Goal: Contribute content

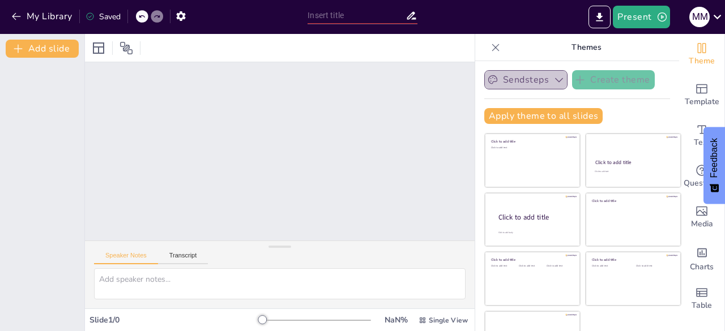
click at [553, 84] on icon "button" at bounding box center [558, 79] width 11 height 11
click at [605, 106] on div "Sendsteps Create theme Apply theme to all slides Click to add title Click to ad…" at bounding box center [577, 101] width 186 height 63
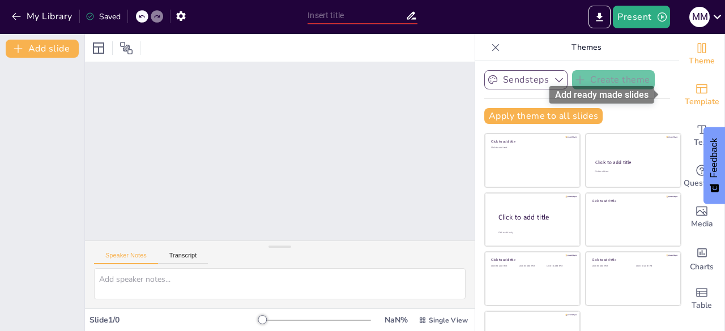
click at [695, 92] on icon "Add ready made slides" at bounding box center [702, 89] width 14 height 14
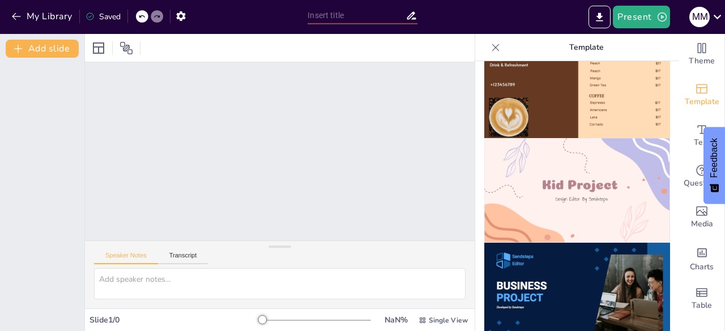
scroll to position [771, 0]
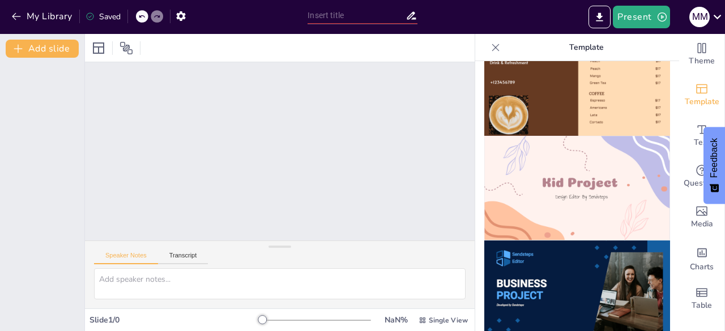
click at [614, 161] on img at bounding box center [577, 188] width 186 height 105
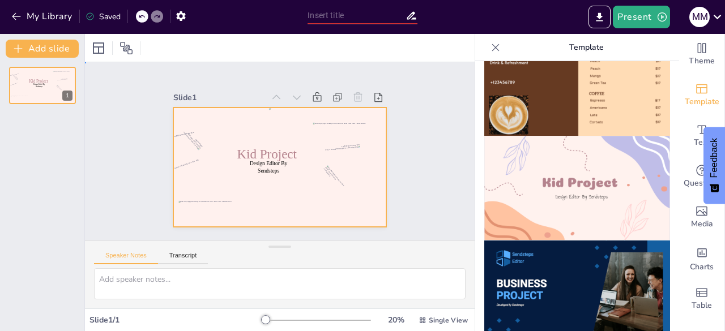
click at [357, 203] on div at bounding box center [279, 168] width 212 height 120
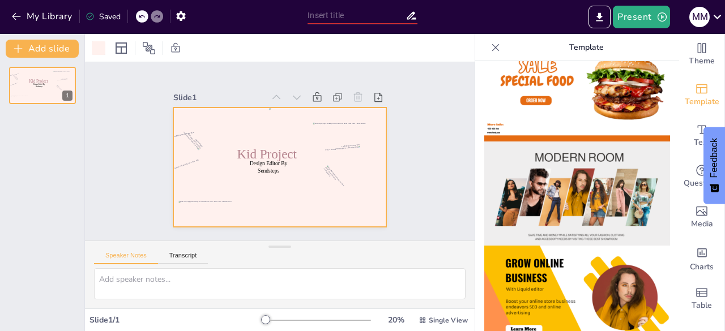
scroll to position [0, 0]
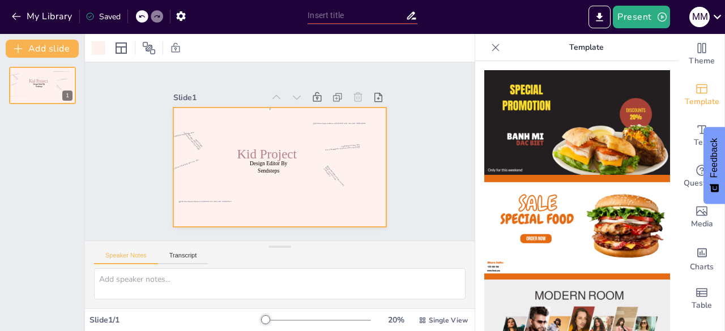
click at [490, 44] on icon at bounding box center [495, 47] width 11 height 11
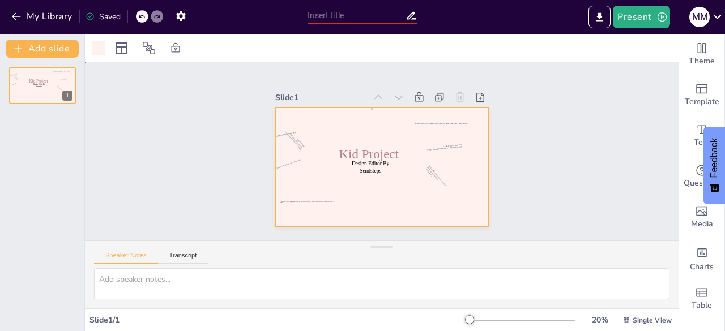
click at [177, 151] on div "Slide 1 Design Editor By Sendsteps Kid Project" at bounding box center [382, 151] width 594 height 178
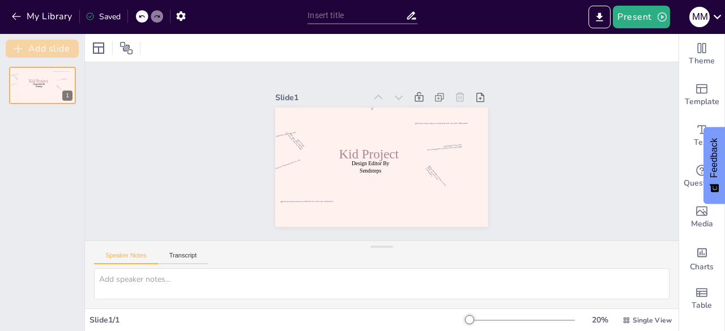
click at [49, 52] on button "Add slide" at bounding box center [42, 49] width 73 height 18
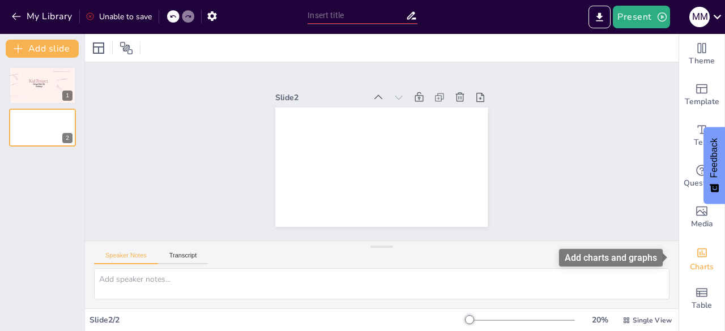
click at [679, 260] on div "Charts" at bounding box center [701, 258] width 45 height 41
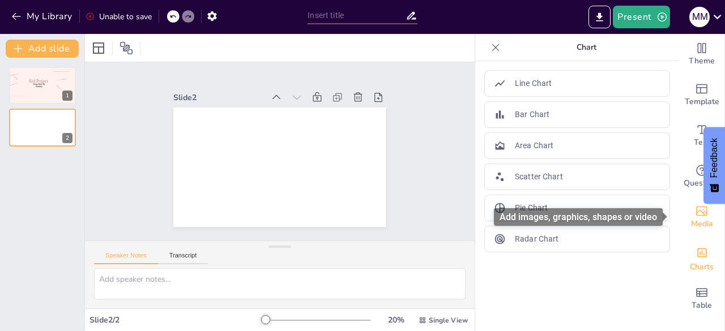
click at [691, 227] on span "Media" at bounding box center [702, 224] width 22 height 12
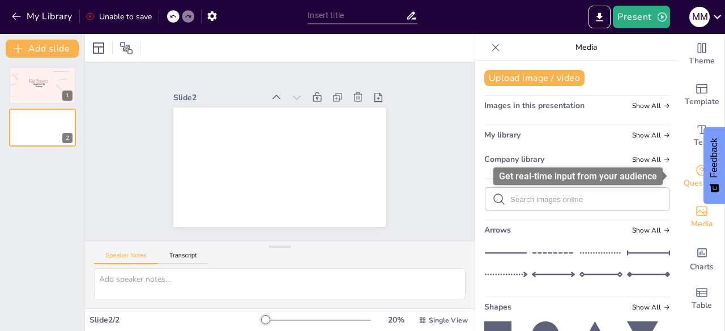
click at [702, 186] on span "Questions" at bounding box center [702, 183] width 37 height 12
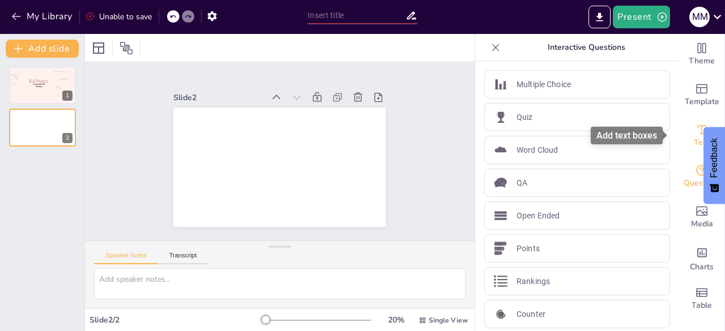
click at [694, 140] on span "Text" at bounding box center [702, 142] width 16 height 12
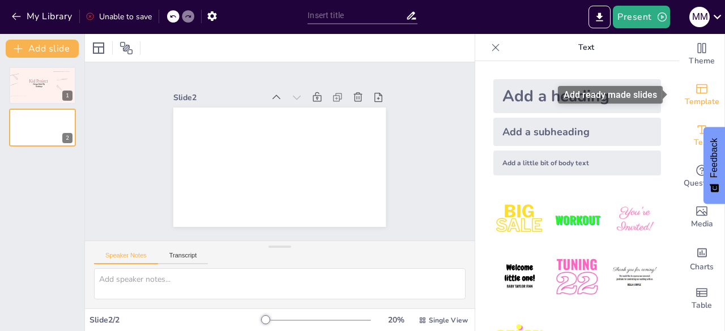
click at [679, 92] on div "Template" at bounding box center [701, 95] width 45 height 41
